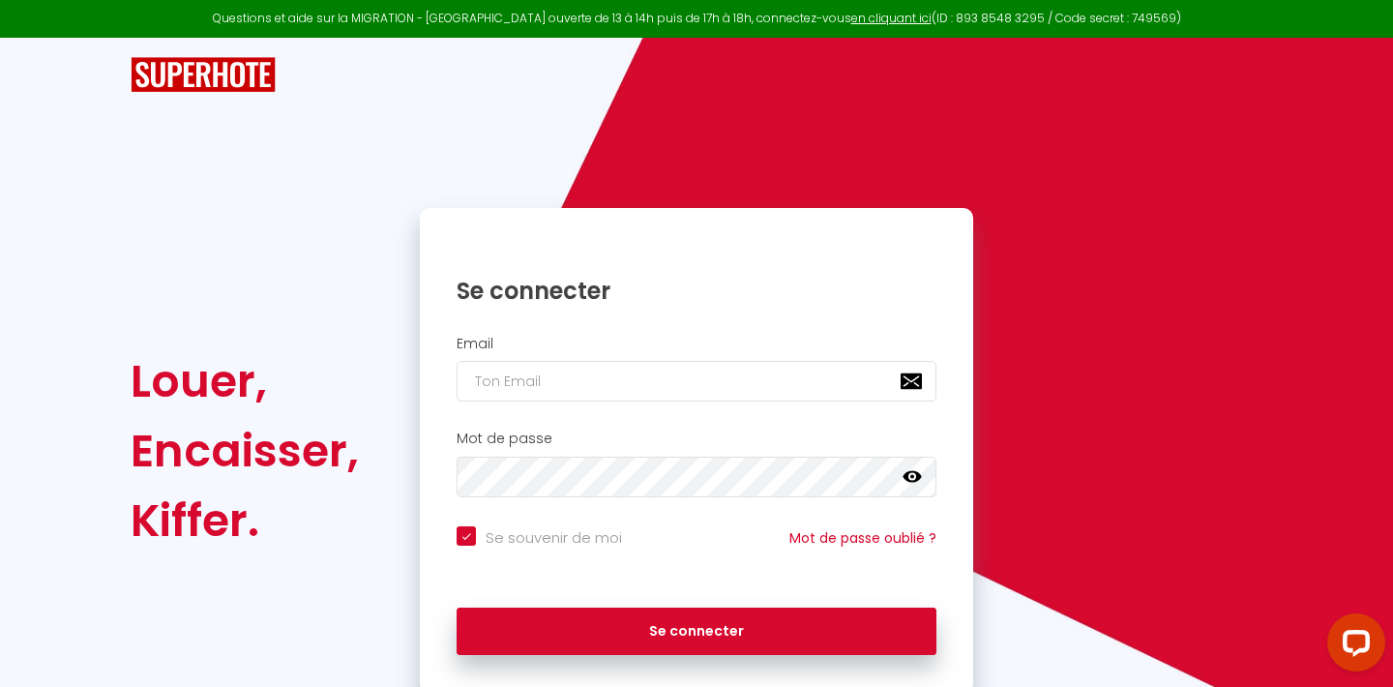
click at [793, 1] on div "Questions et aide sur la MIGRATION - Salle Zoom ouverte de 13 à 14h puis de 17h…" at bounding box center [696, 19] width 1393 height 38
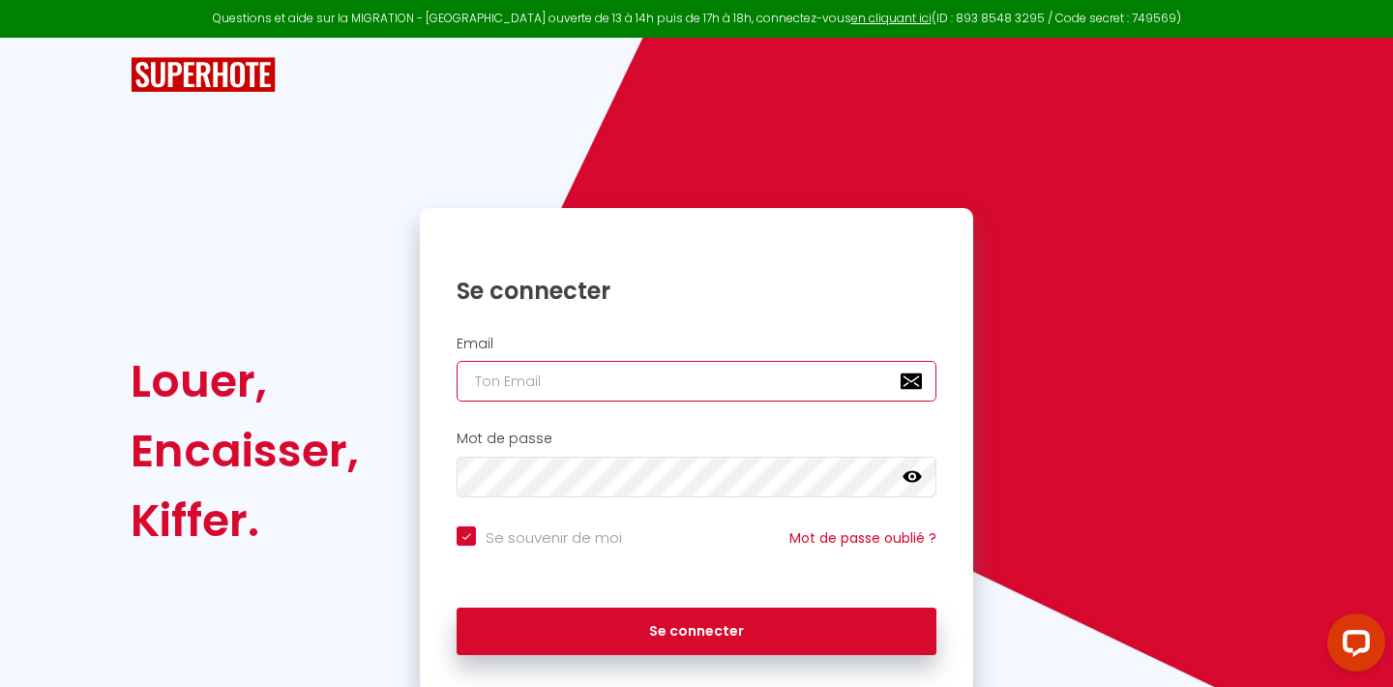
click at [543, 382] on input "email" at bounding box center [697, 381] width 480 height 41
type input "f"
checkbox input "true"
type input "fl"
checkbox input "true"
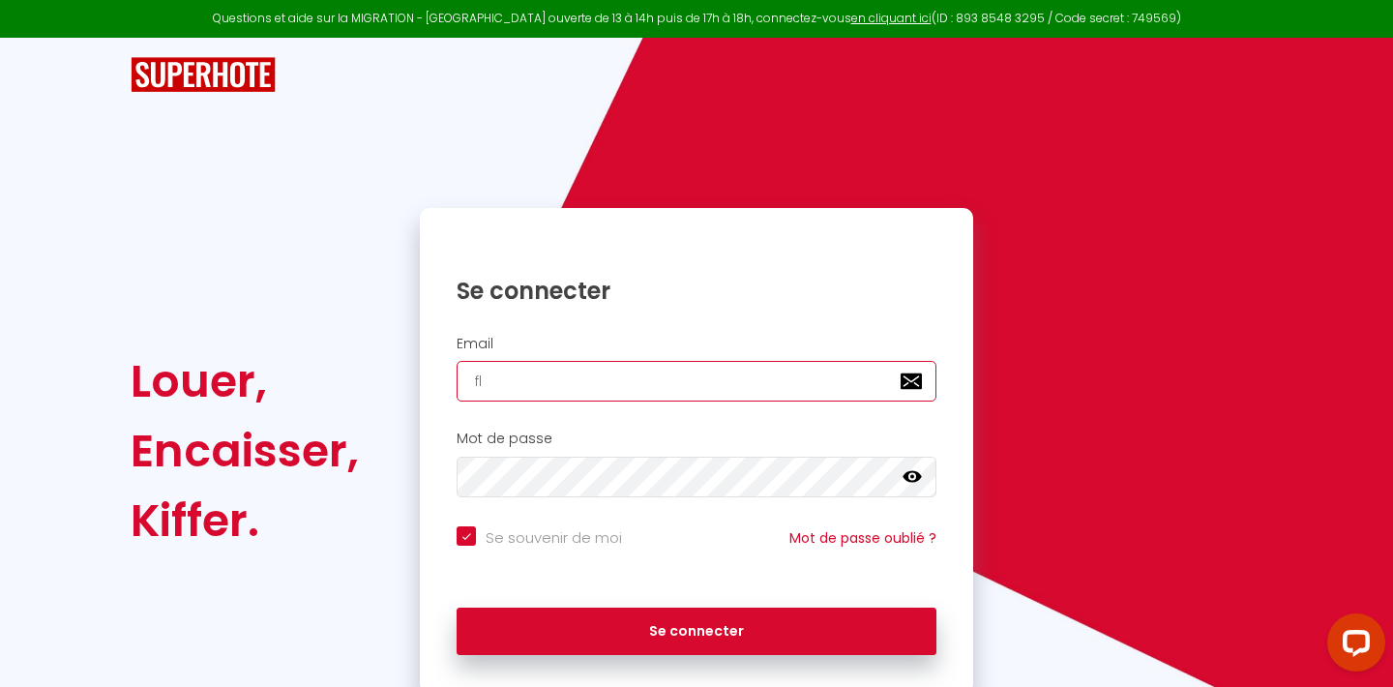
type input "flo"
checkbox input "true"
type input "flor"
checkbox input "true"
type input "flori"
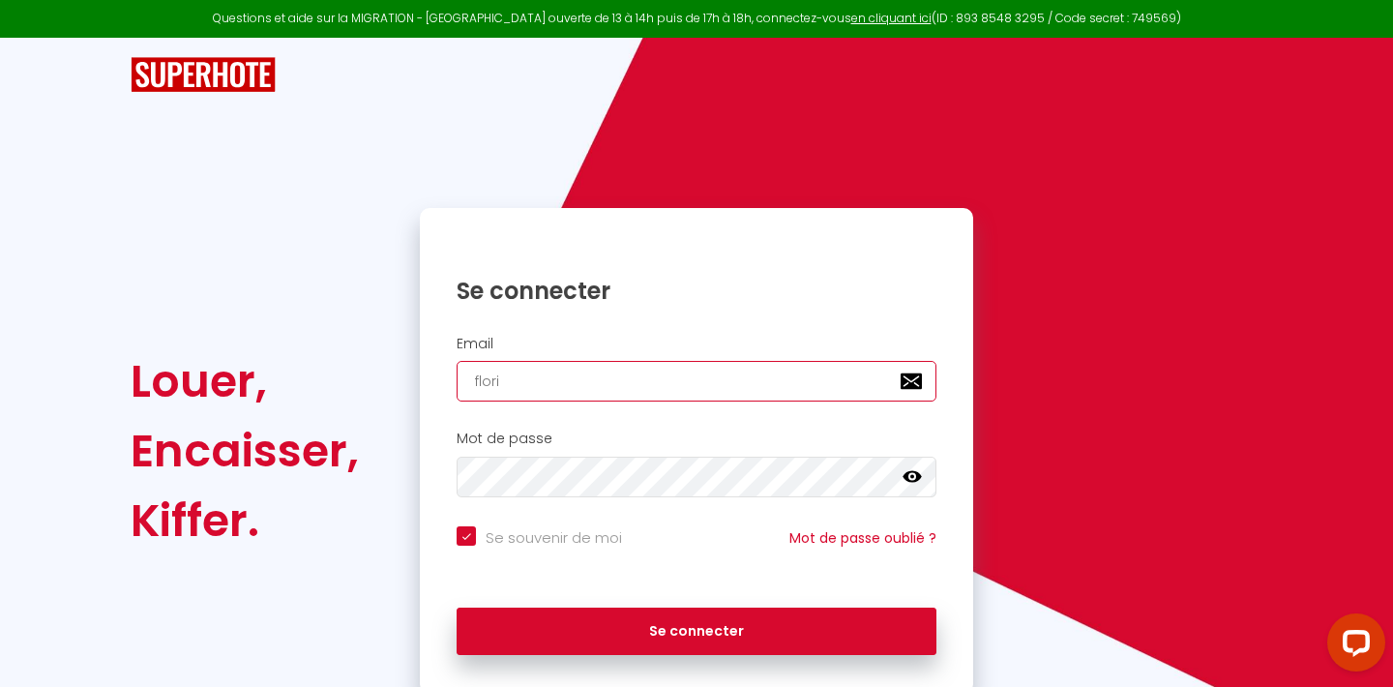
checkbox input "true"
type input "floria"
checkbox input "true"
type input "florian"
checkbox input "true"
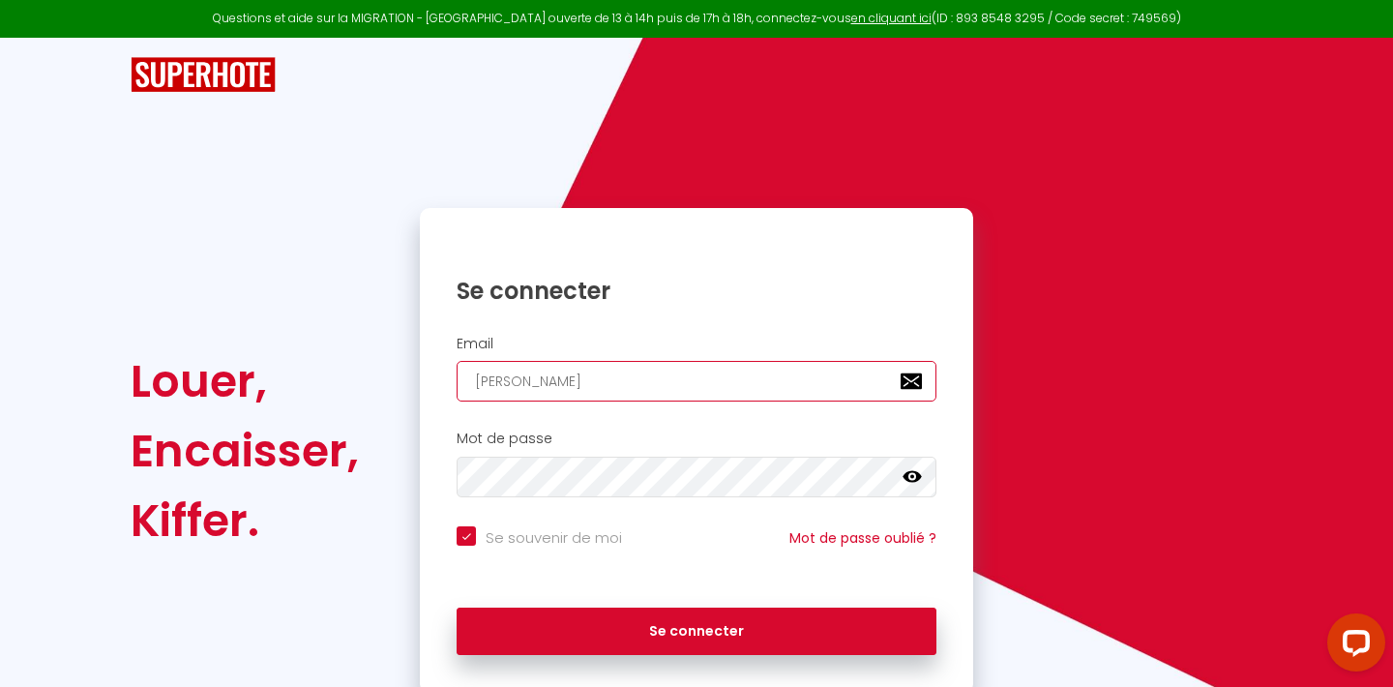
type input "florian."
checkbox input "true"
type input "florian.b"
checkbox input "true"
type input "florian.bo"
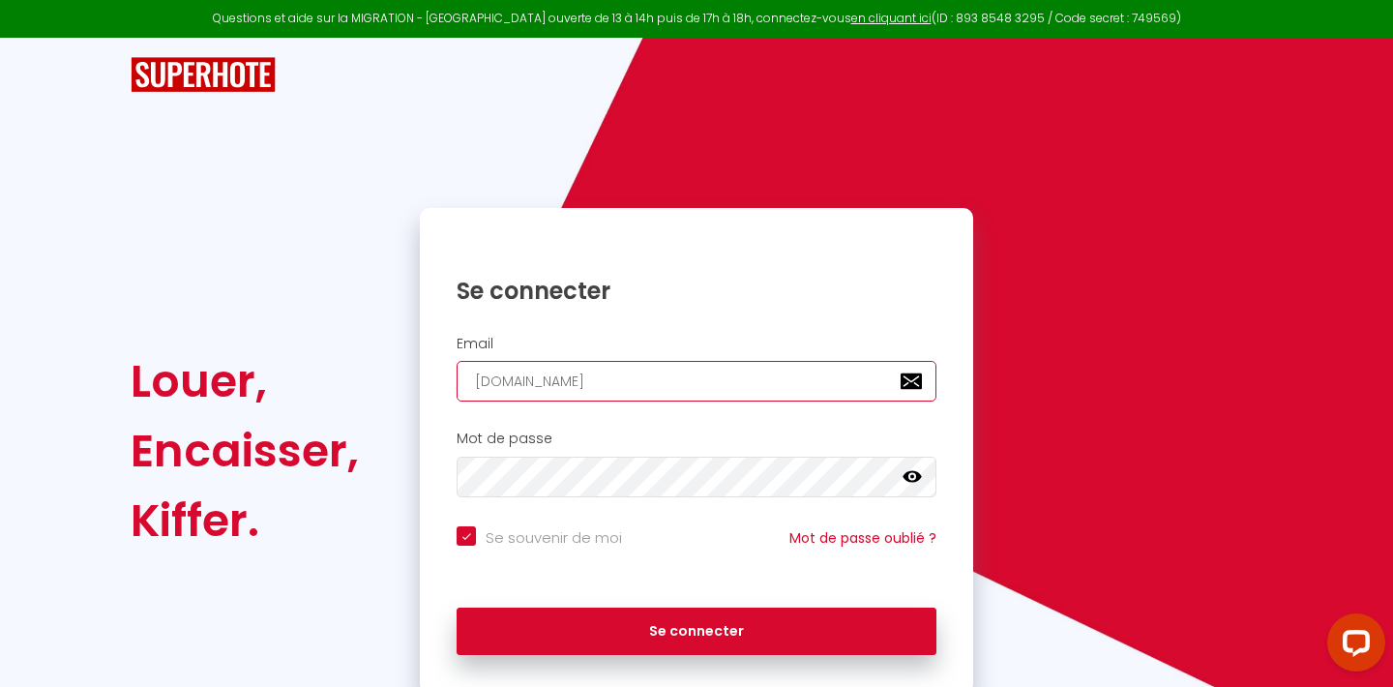
checkbox input "true"
type input "florian.bon"
checkbox input "true"
type input "florian.bonn"
checkbox input "true"
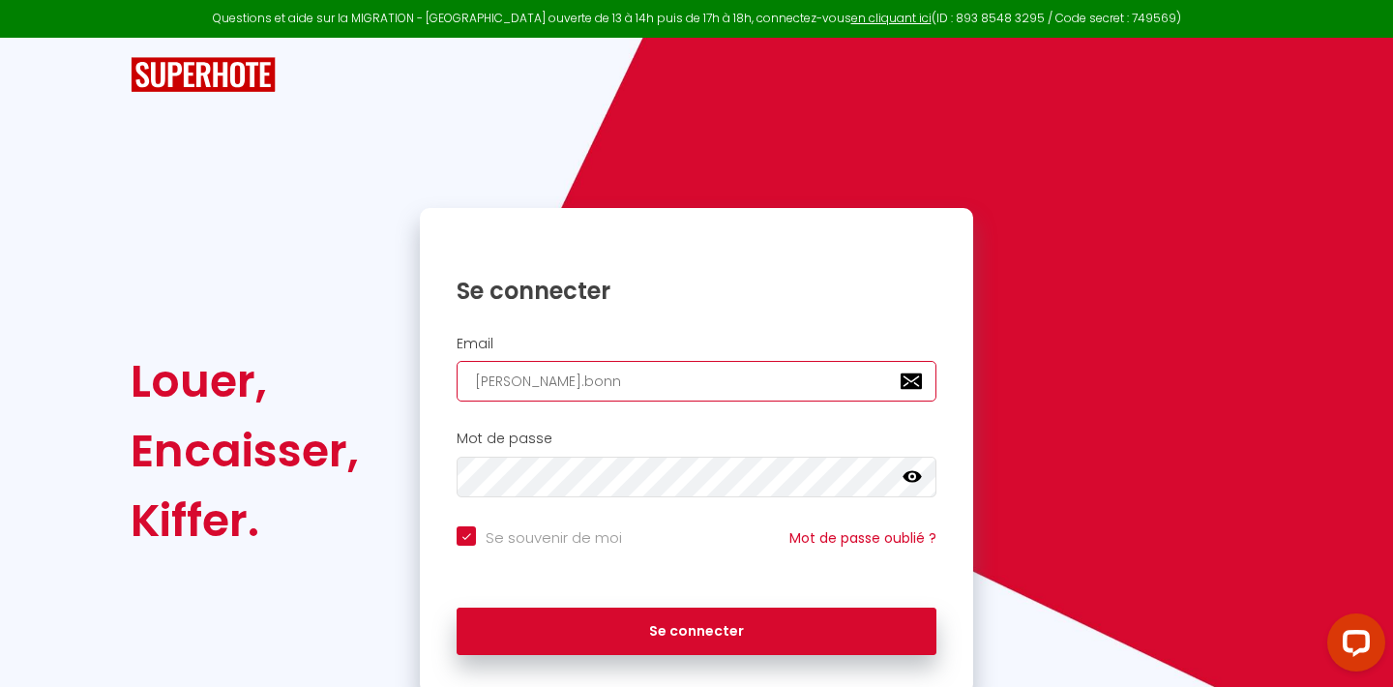
type input "florian.bonny"
checkbox input "true"
type input "florian.bonnyi"
checkbox input "true"
type input "florian.bonny"
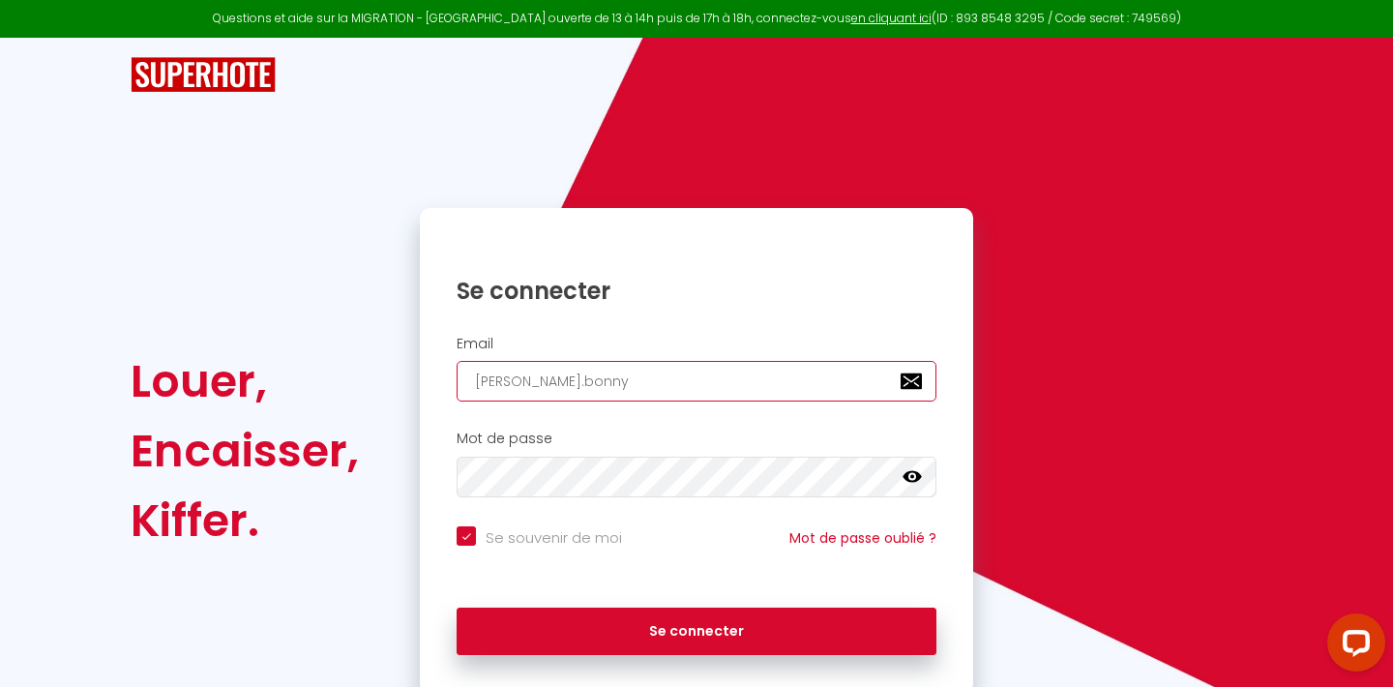
checkbox input "true"
type input "florian.bonny@"
checkbox input "true"
type input "florian.bonny@u"
checkbox input "true"
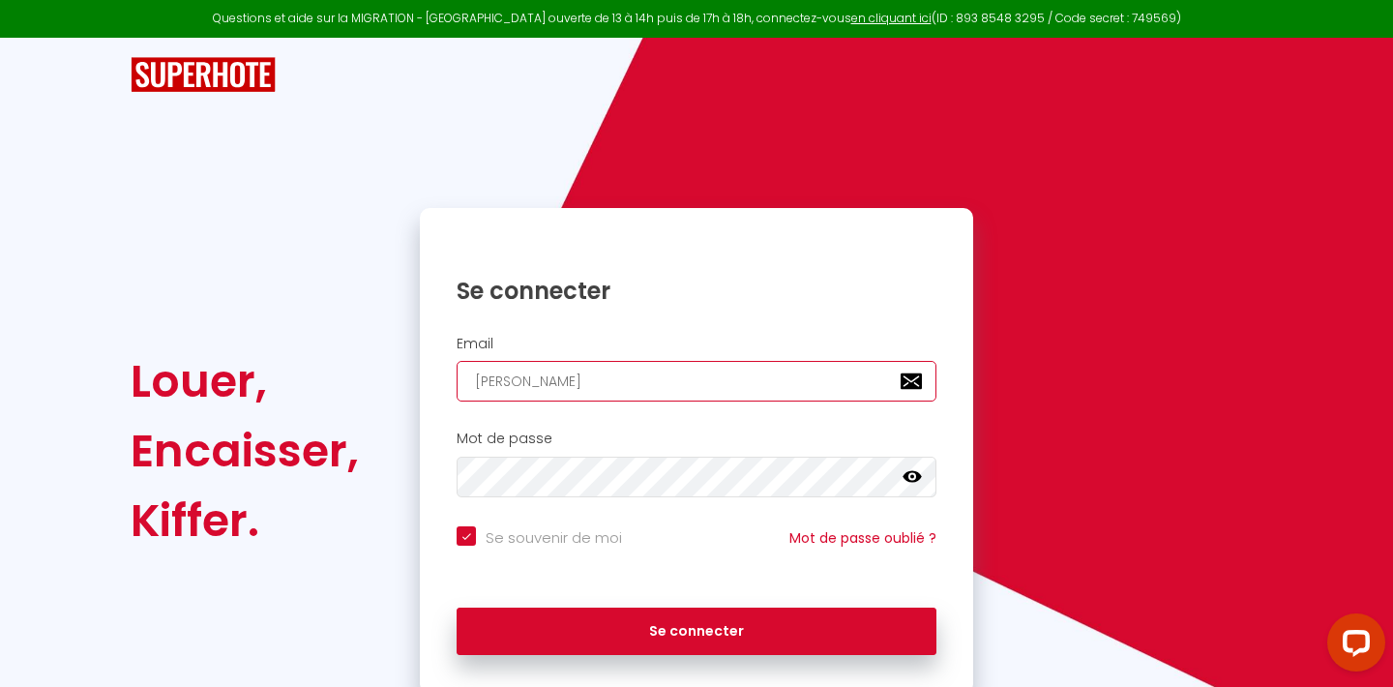
type input "florian.bonny@uc"
checkbox input "true"
type input "florian.bonny@ucl"
checkbox input "true"
type input "florian.bonny@uclo"
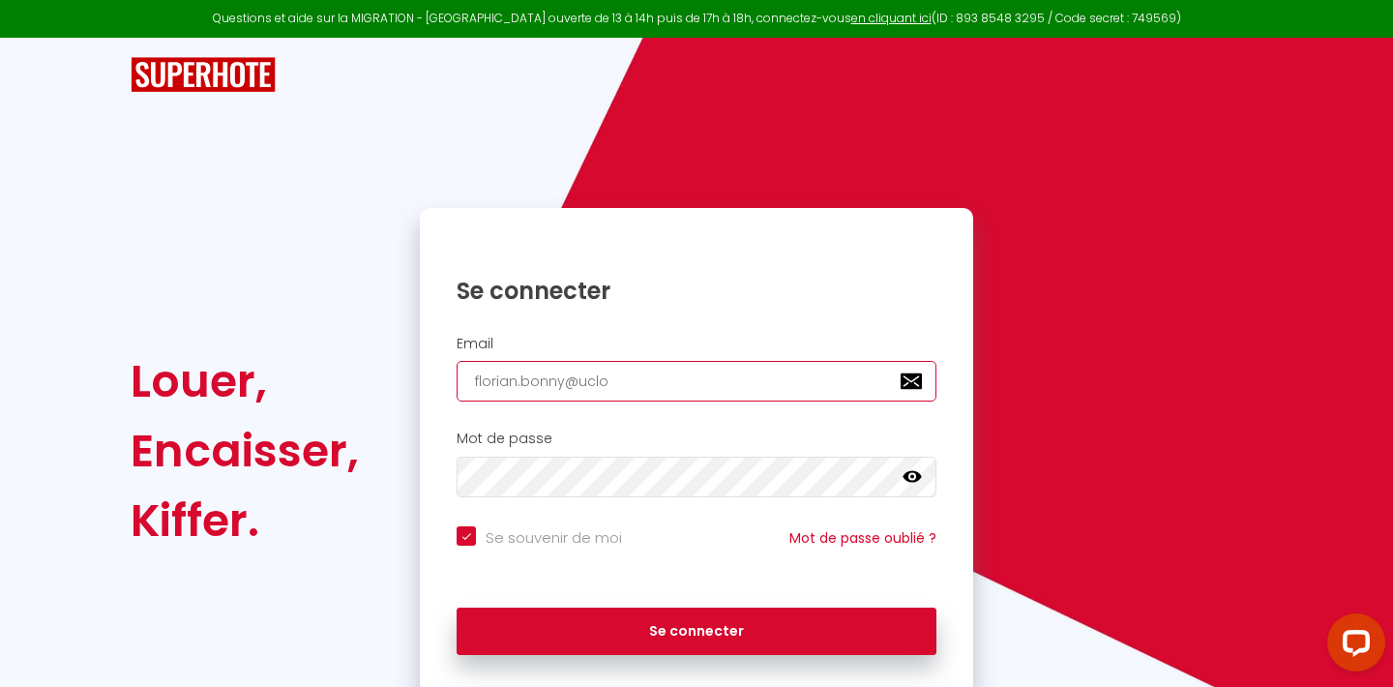
checkbox input "true"
type input "florian.bonny@uclou"
checkbox input "true"
type input "florian.bonny@ucloud"
checkbox input "true"
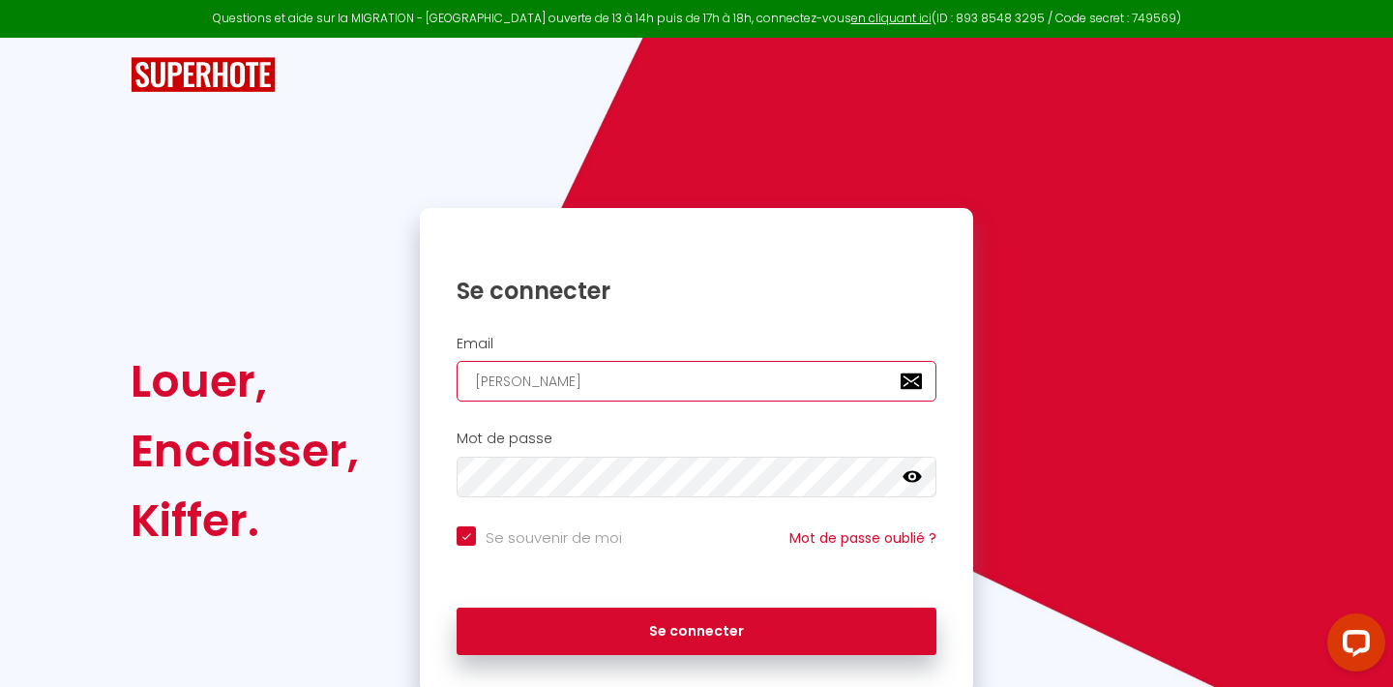
type input "florian.bonny@uclou"
checkbox input "true"
type input "florian.bonny@uclo"
checkbox input "true"
type input "florian.bonny@ucl"
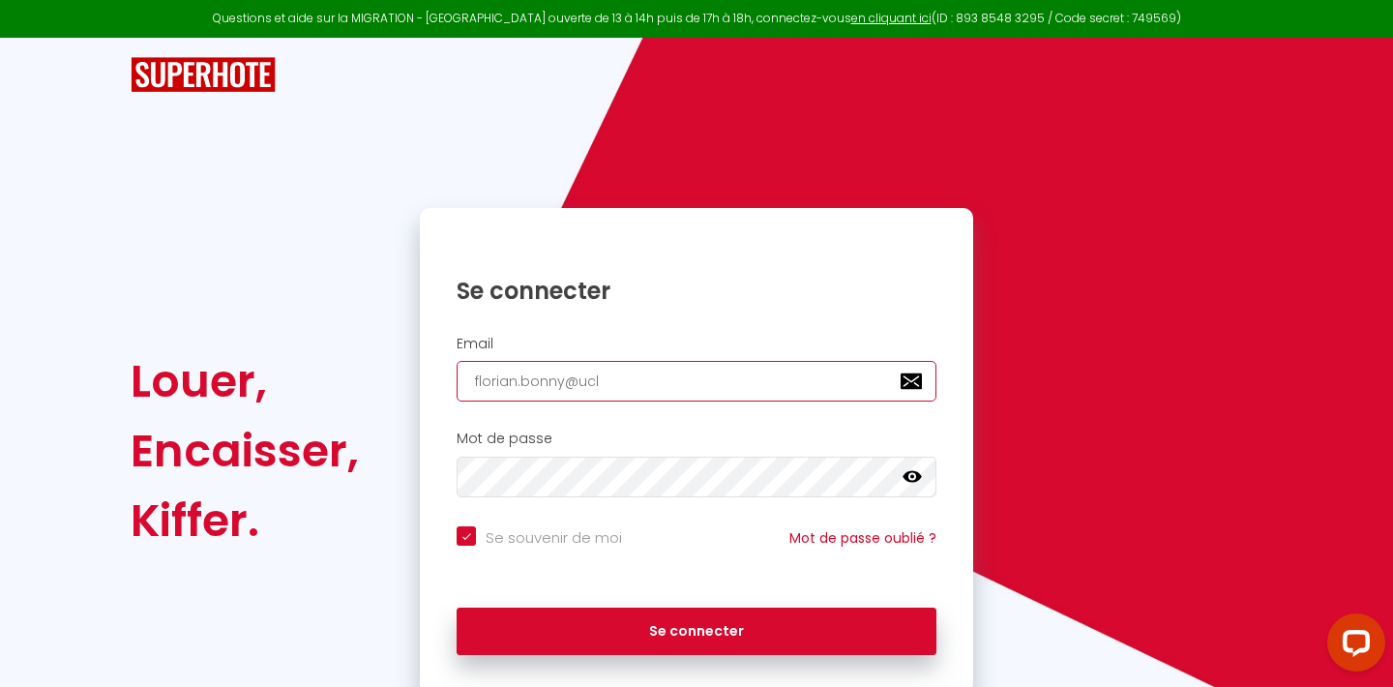
checkbox input "true"
type input "florian.bonny@uc"
checkbox input "true"
type input "florian.bonny@u"
checkbox input "true"
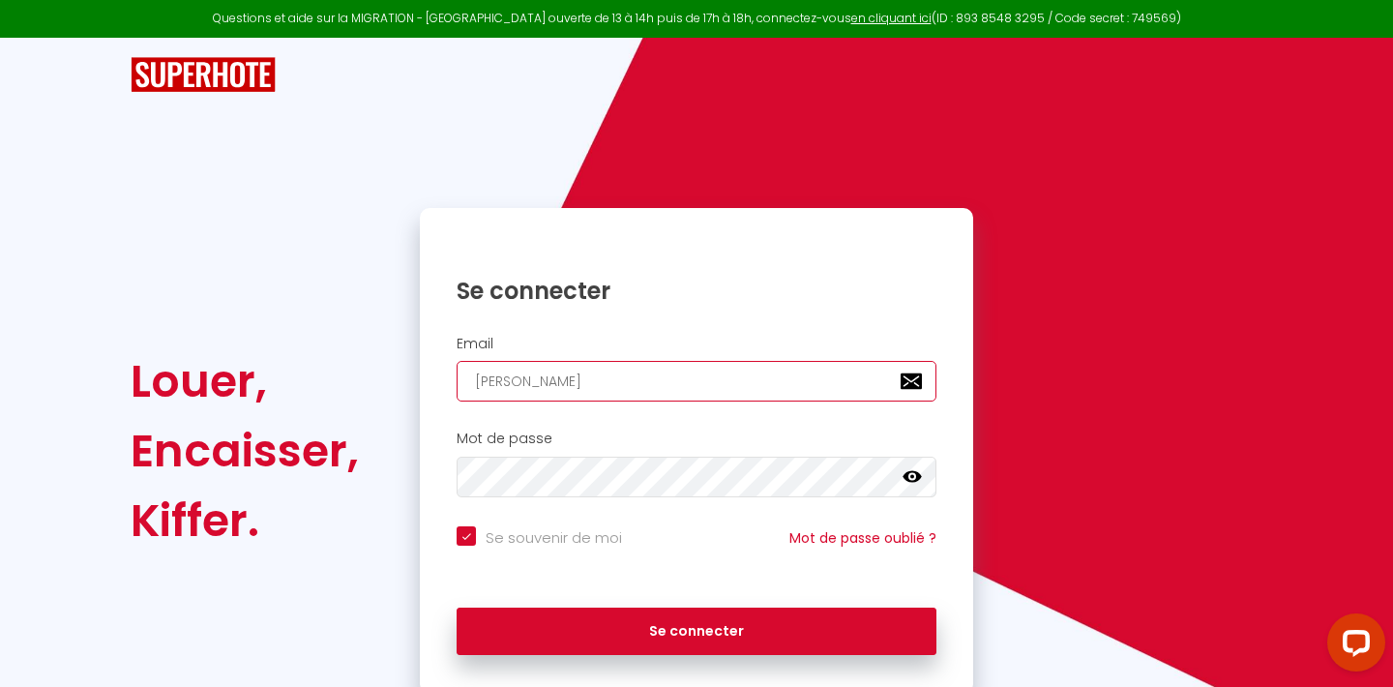
type input "florian.bonny@"
checkbox input "true"
type input "florian.bonny@i"
checkbox input "true"
type input "florian.bonny@ic"
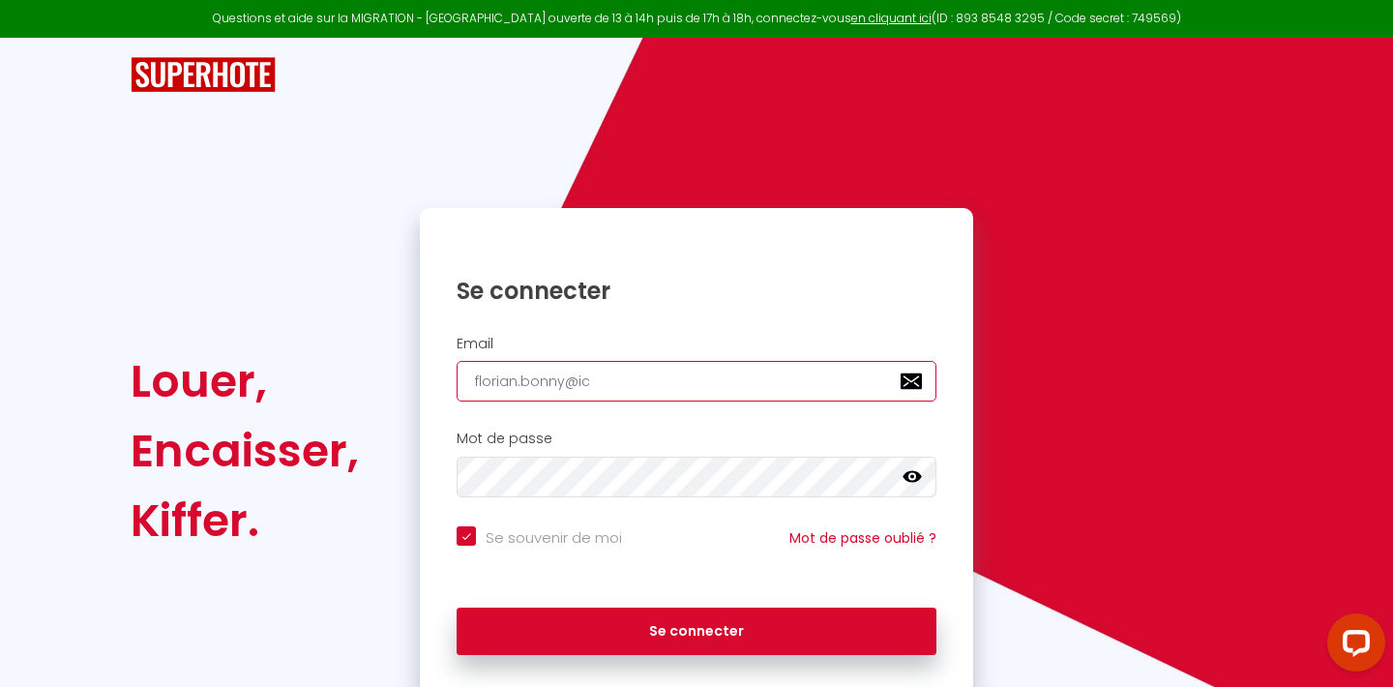
checkbox input "true"
type input "florian.bonny@icl"
checkbox input "true"
type input "florian.bonny@iclo"
checkbox input "true"
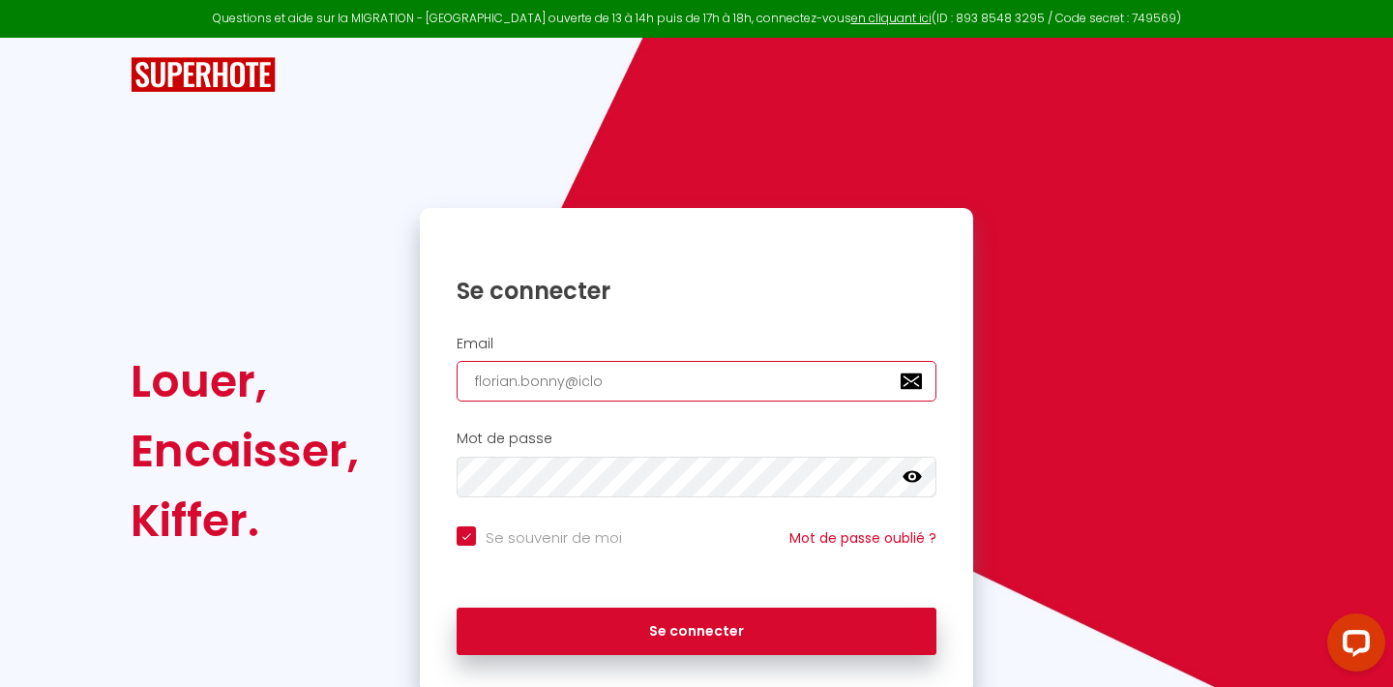
type input "florian.bonny@iclou"
checkbox input "true"
type input "florian.bonny@icloud"
checkbox input "true"
type input "florian.bonny@icloud."
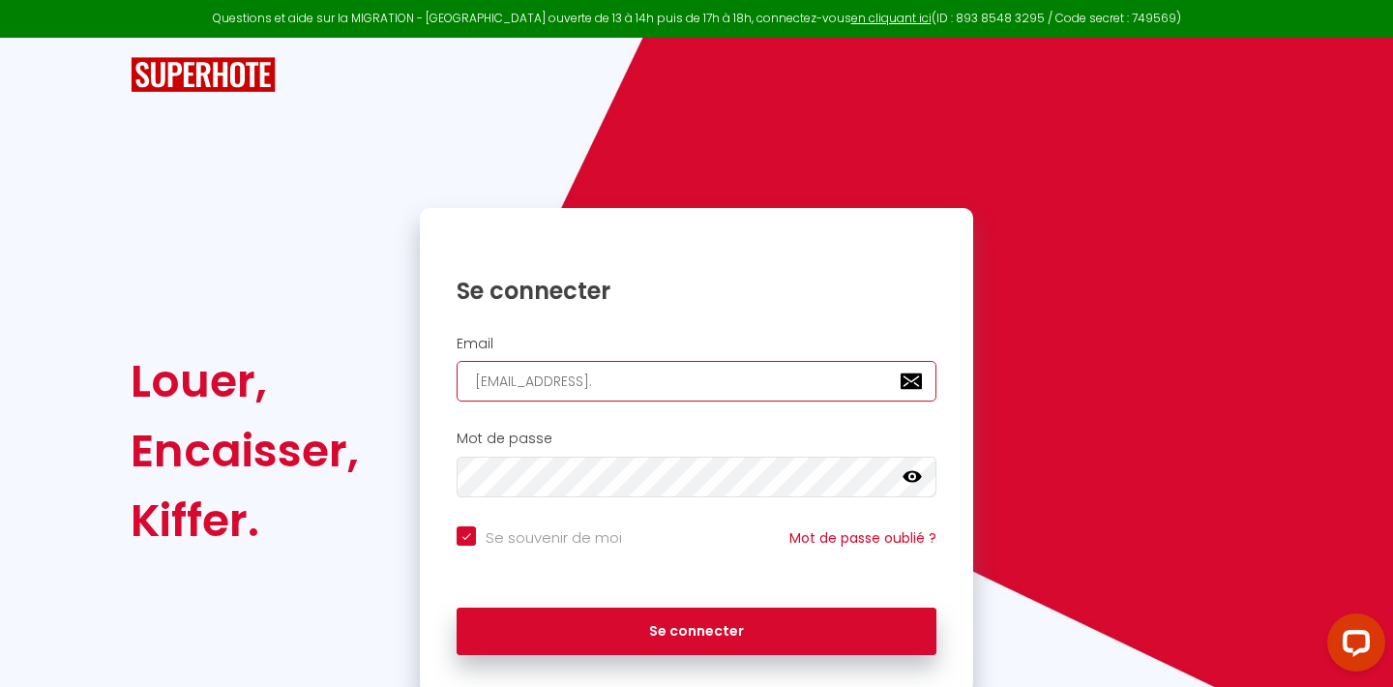
checkbox input "true"
type input "florian.bonny@icloud.c"
checkbox input "true"
type input "florian.bonny@icloud.co"
checkbox input "true"
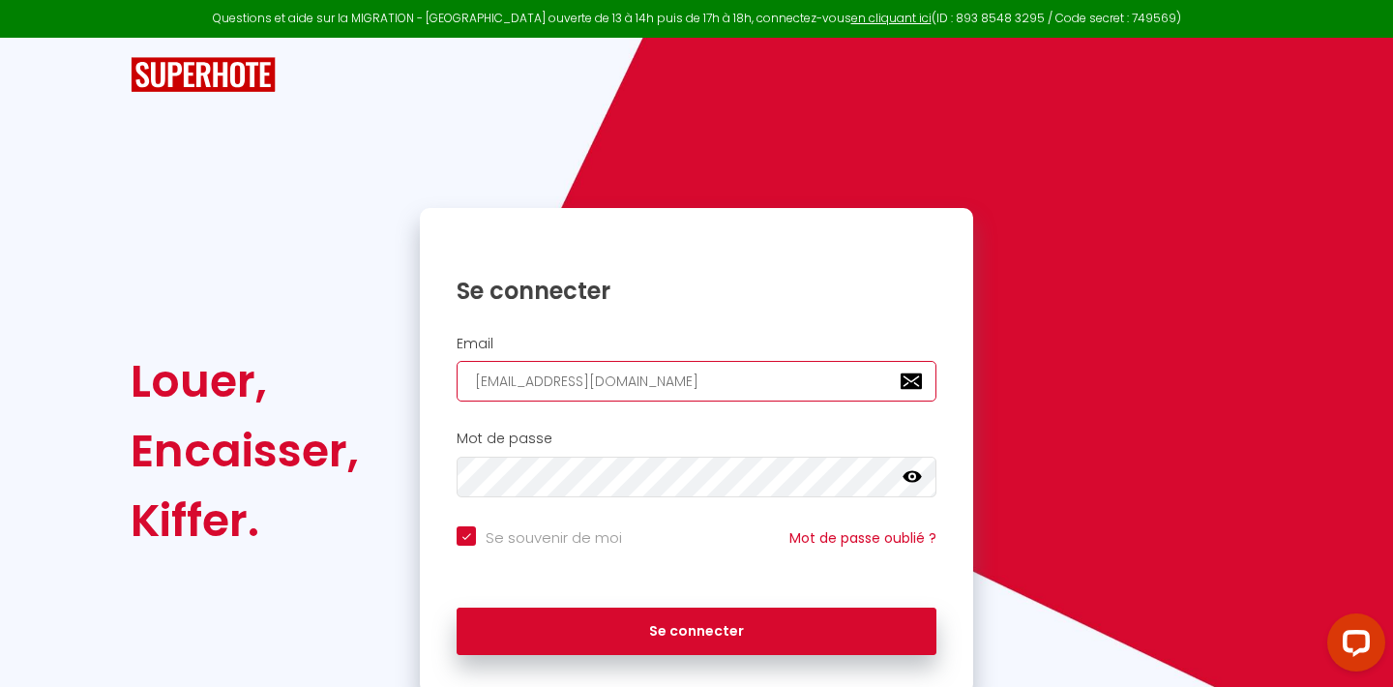
type input "florian.bonny@icloud.com"
checkbox input "true"
type input "florian.bonny@icloud.com"
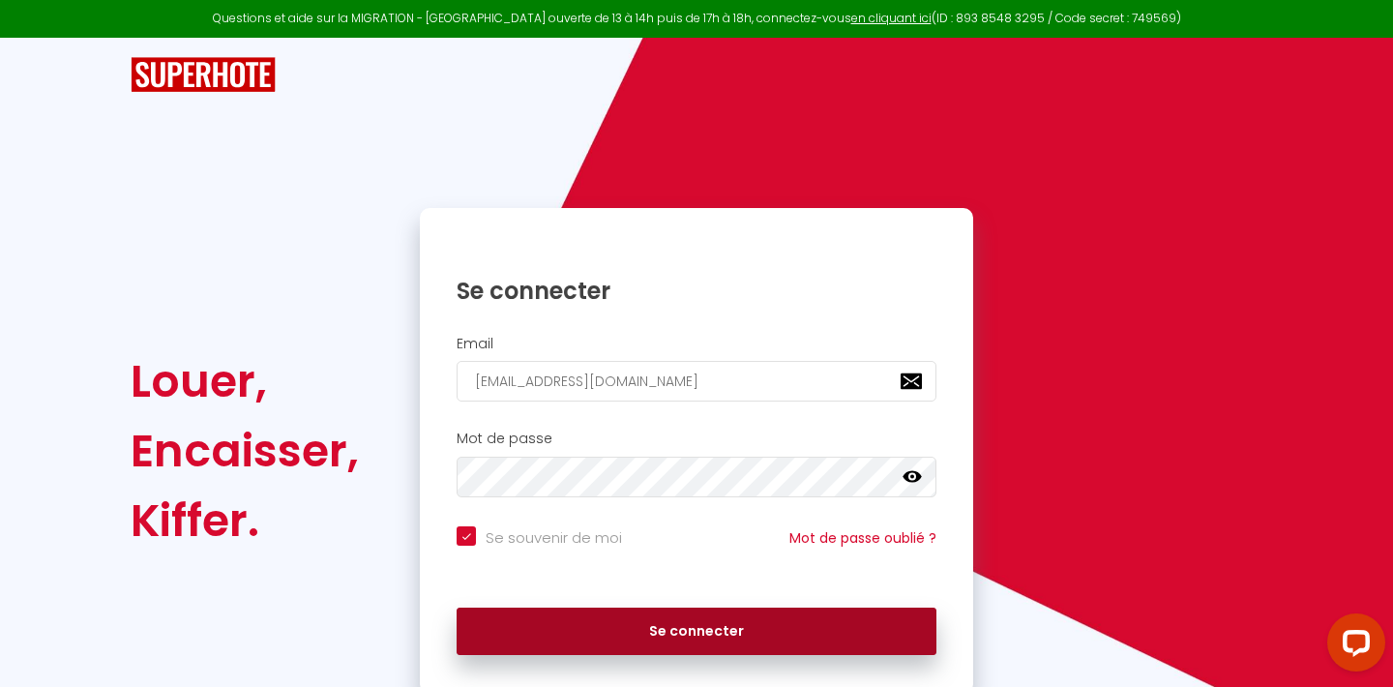
click at [555, 613] on button "Se connecter" at bounding box center [697, 632] width 480 height 48
checkbox input "true"
